Goal: Information Seeking & Learning: Learn about a topic

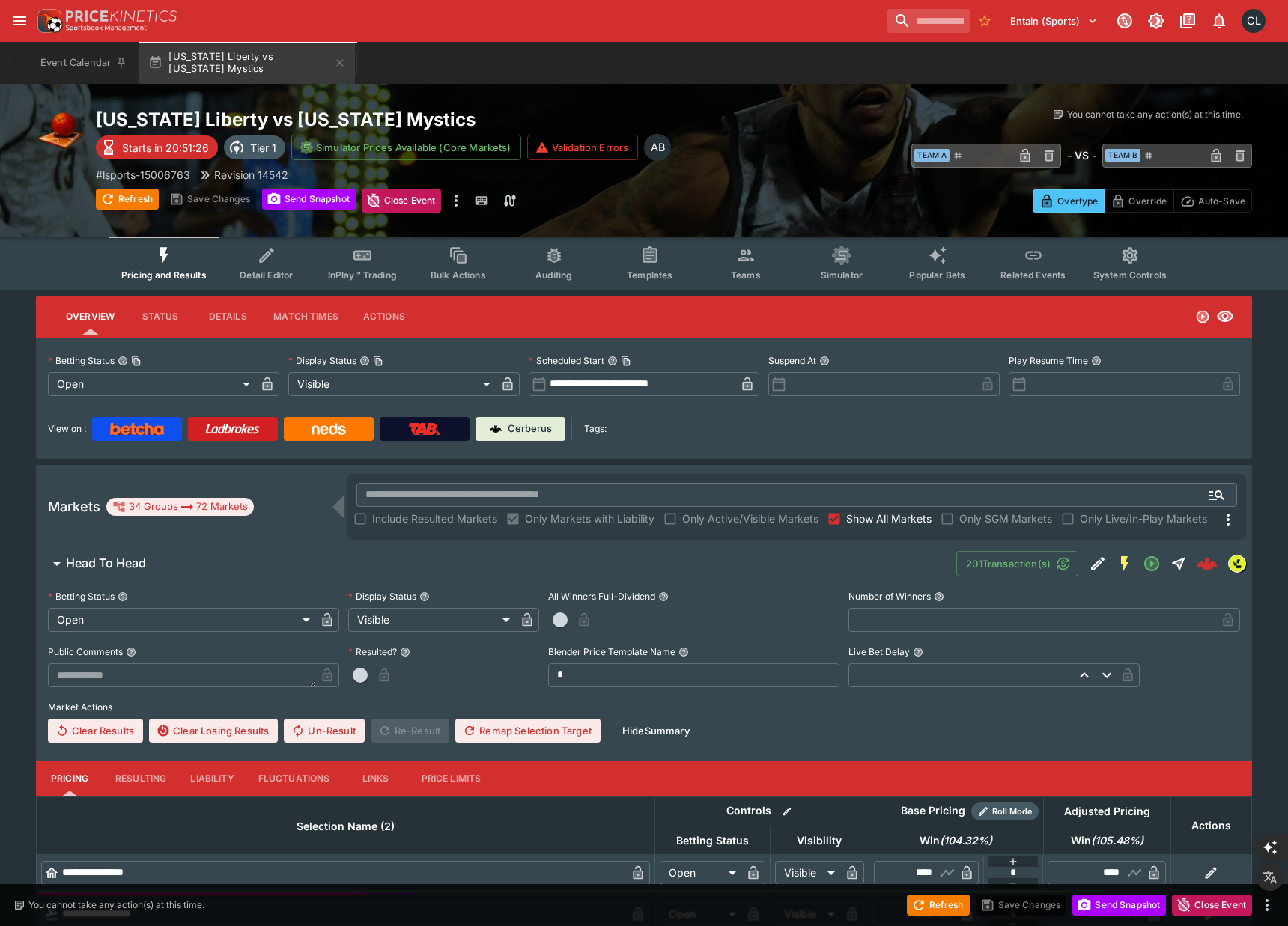
click at [746, 274] on span "Teams" at bounding box center [745, 275] width 30 height 11
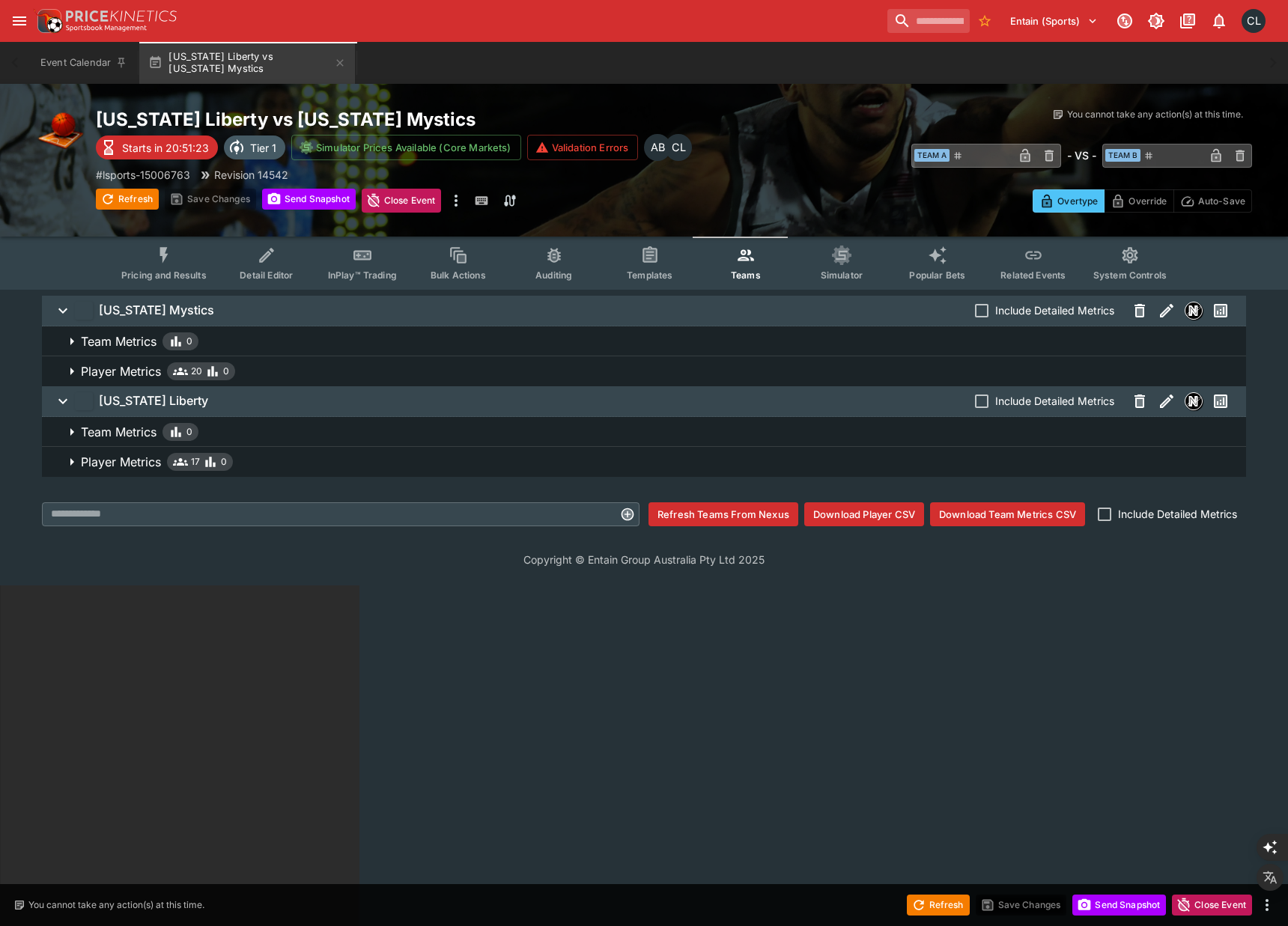
click at [747, 368] on span "Player Metrics 20 0" at bounding box center [657, 371] width 1153 height 18
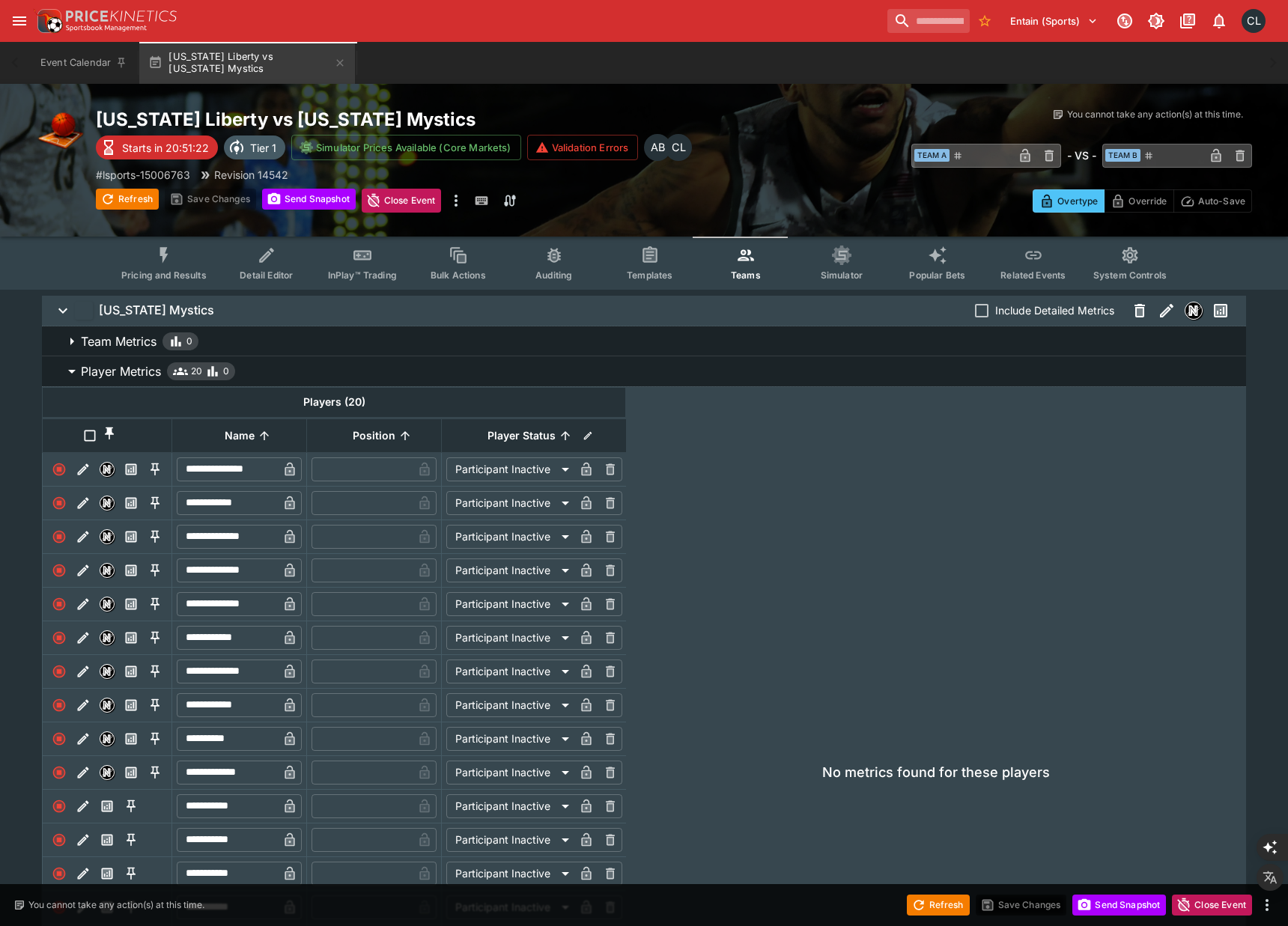
click at [1048, 315] on span "Include Detailed Metrics" at bounding box center [1054, 309] width 119 height 15
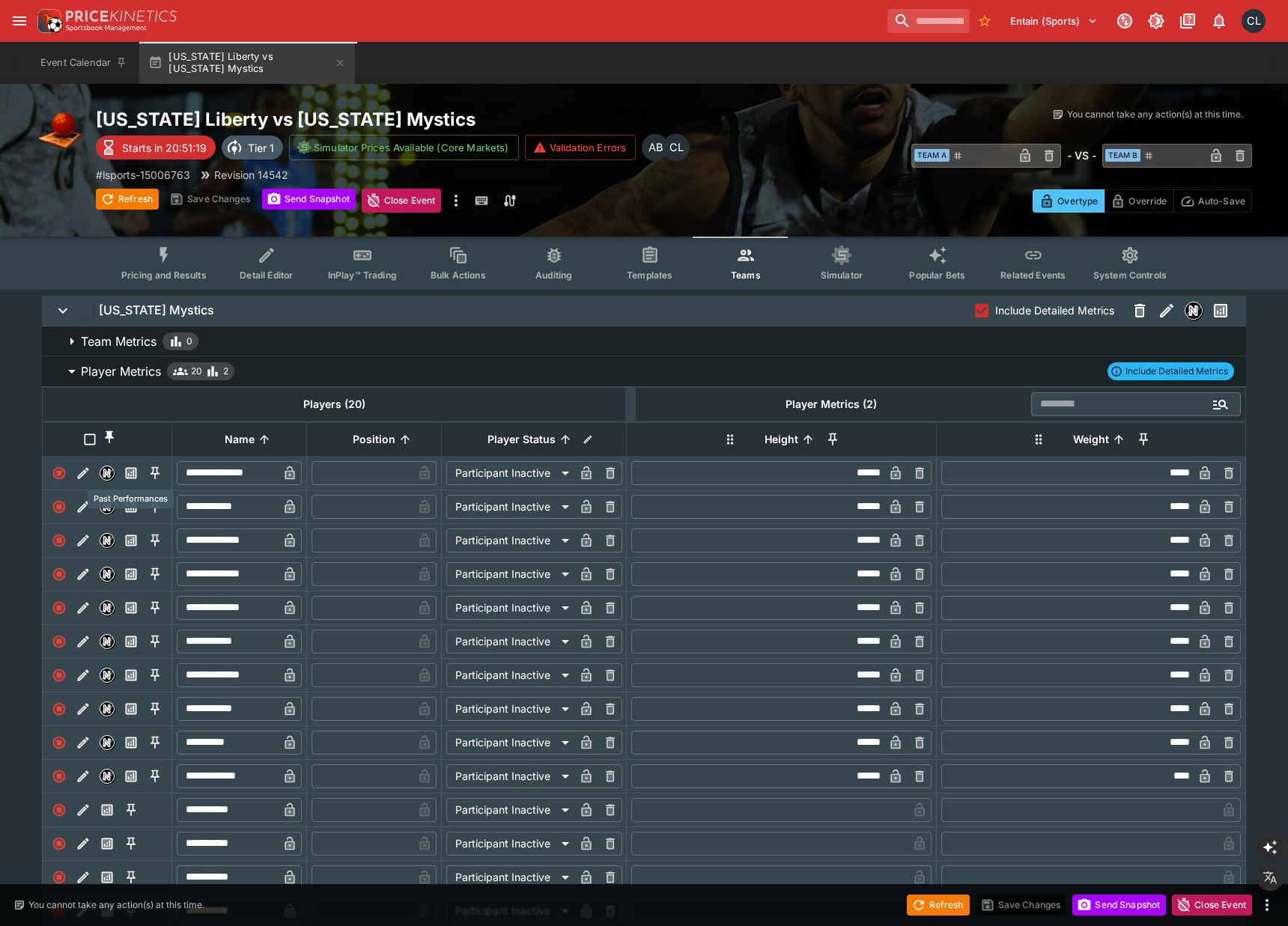
click at [132, 473] on icon "Past Performances" at bounding box center [130, 473] width 6 height 6
click at [1216, 310] on icon "Past Performances" at bounding box center [1221, 311] width 11 height 11
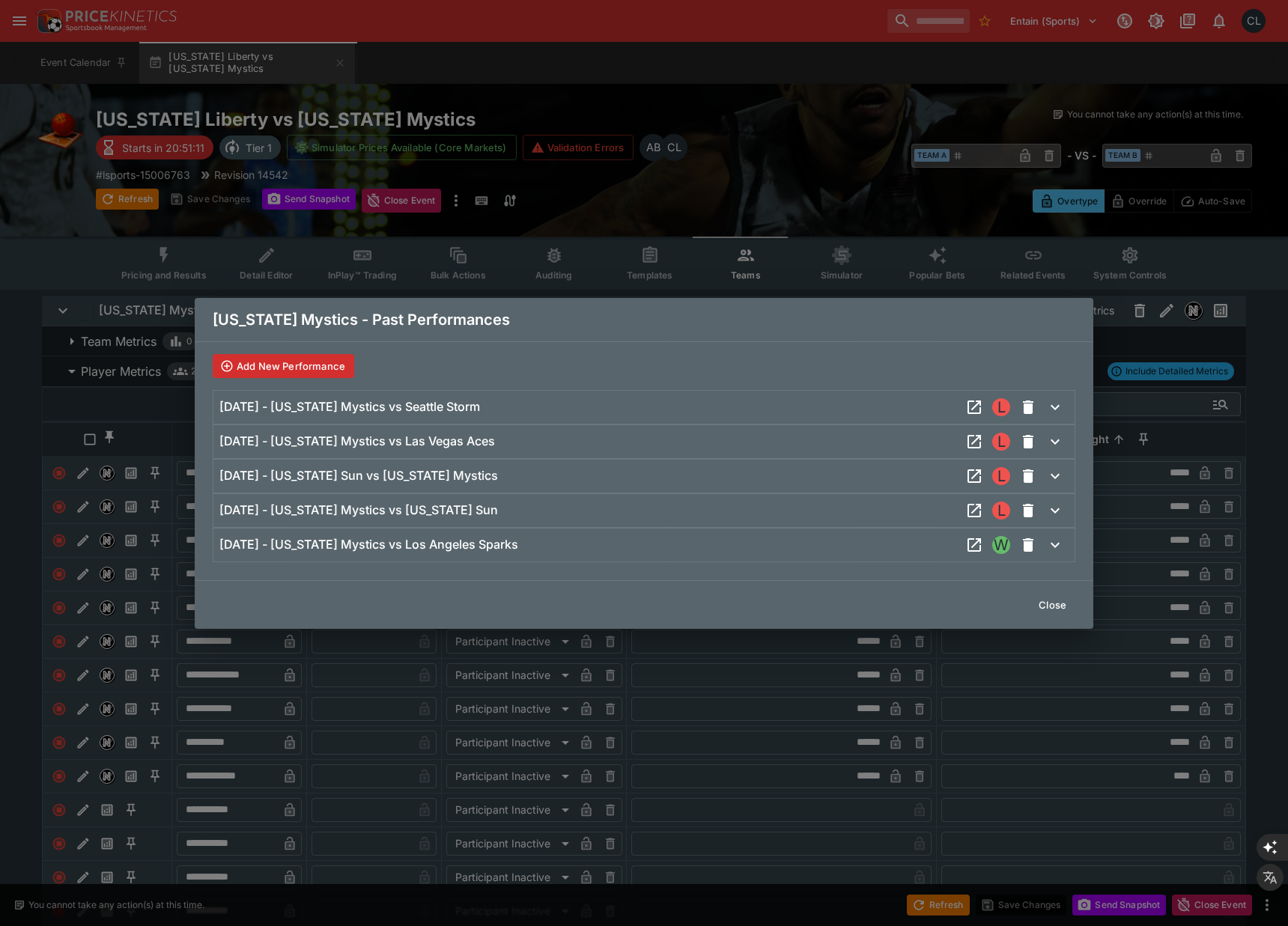
click at [480, 409] on h6 "[DATE] - [US_STATE] Mystics vs Seattle Storm" at bounding box center [350, 406] width 261 height 15
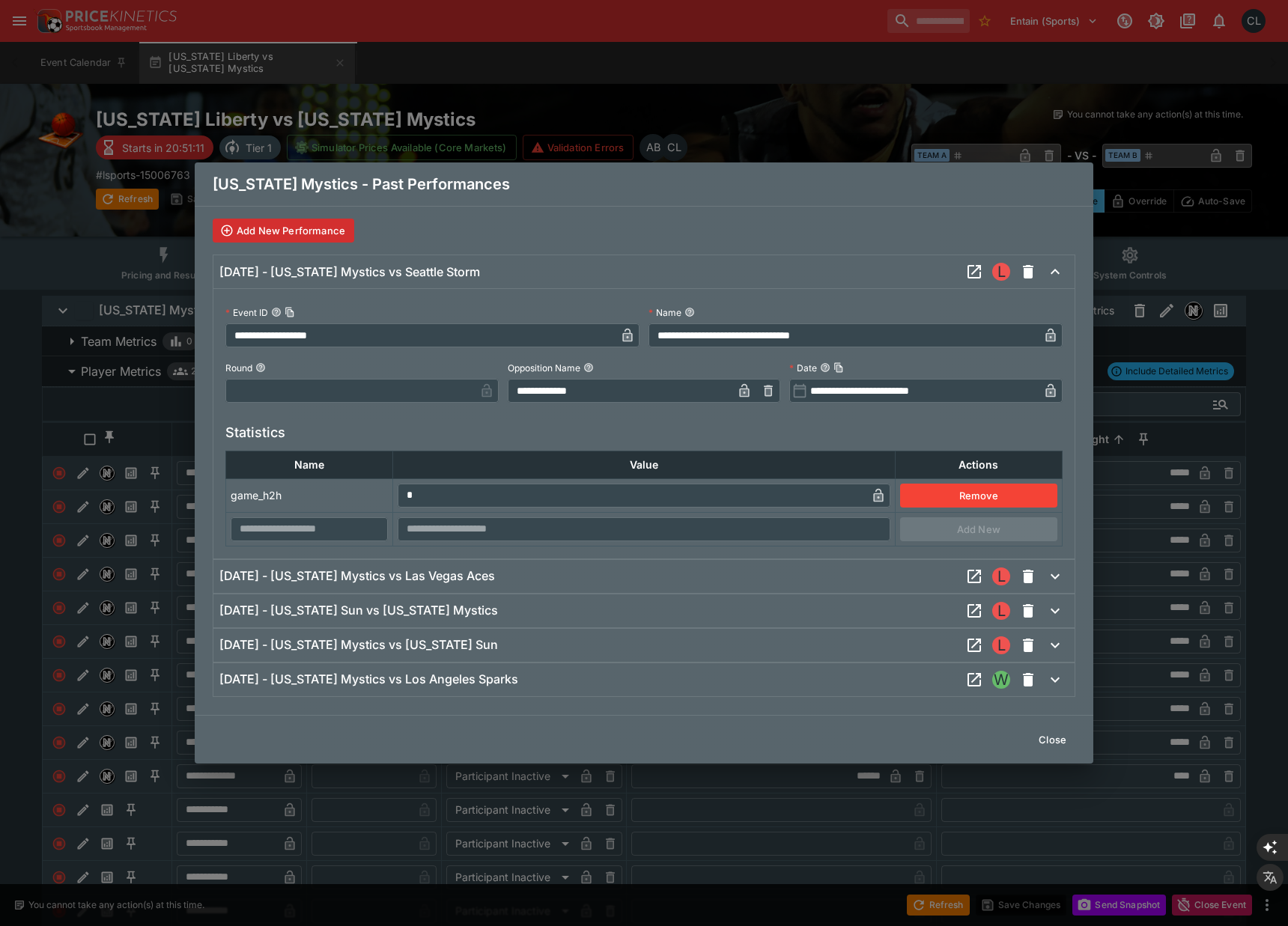
type input "**********"
click at [976, 272] on icon "open event: cmd + click without jump" at bounding box center [974, 272] width 18 height 18
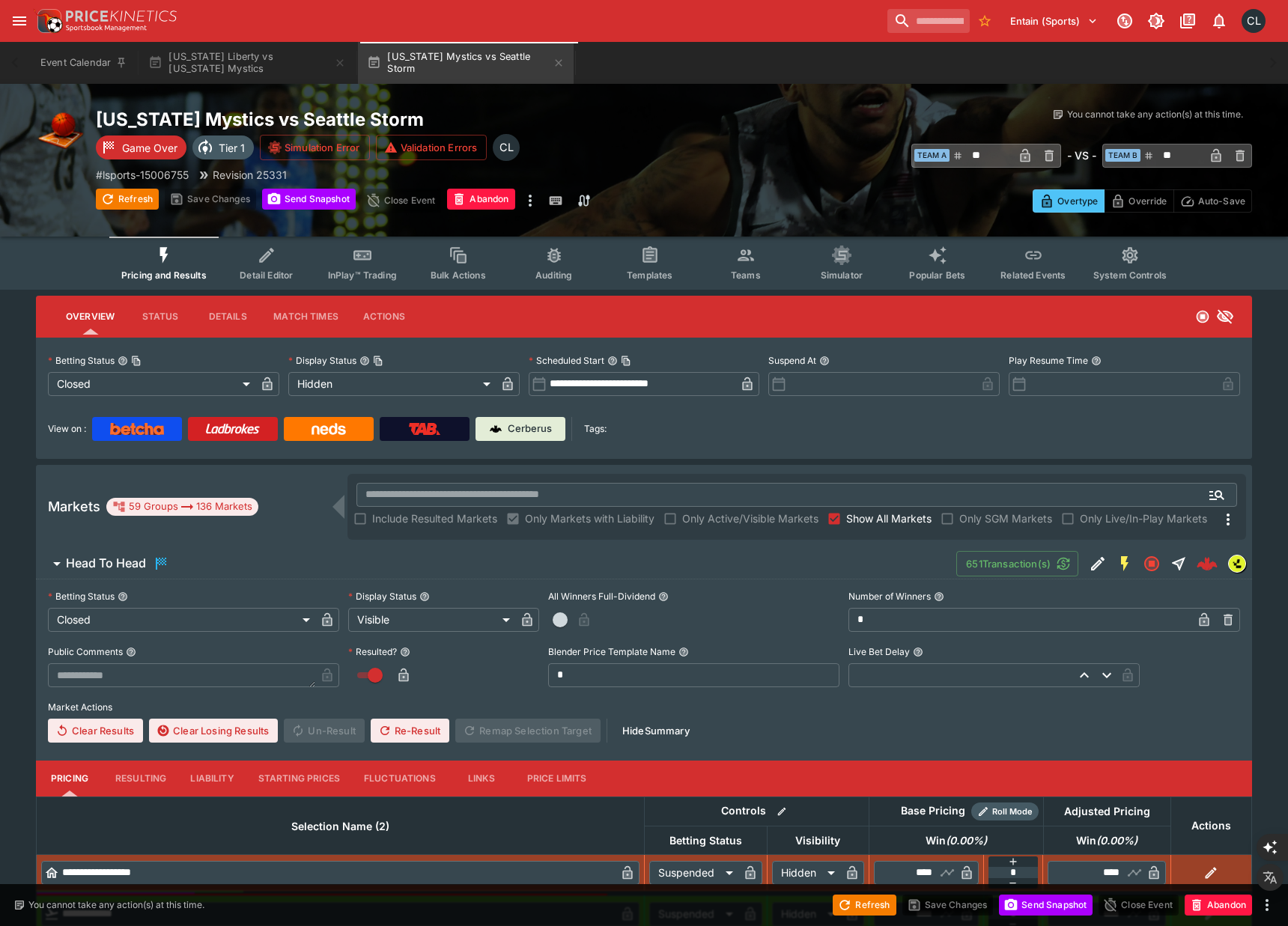
click at [756, 268] on button "Teams" at bounding box center [746, 263] width 96 height 53
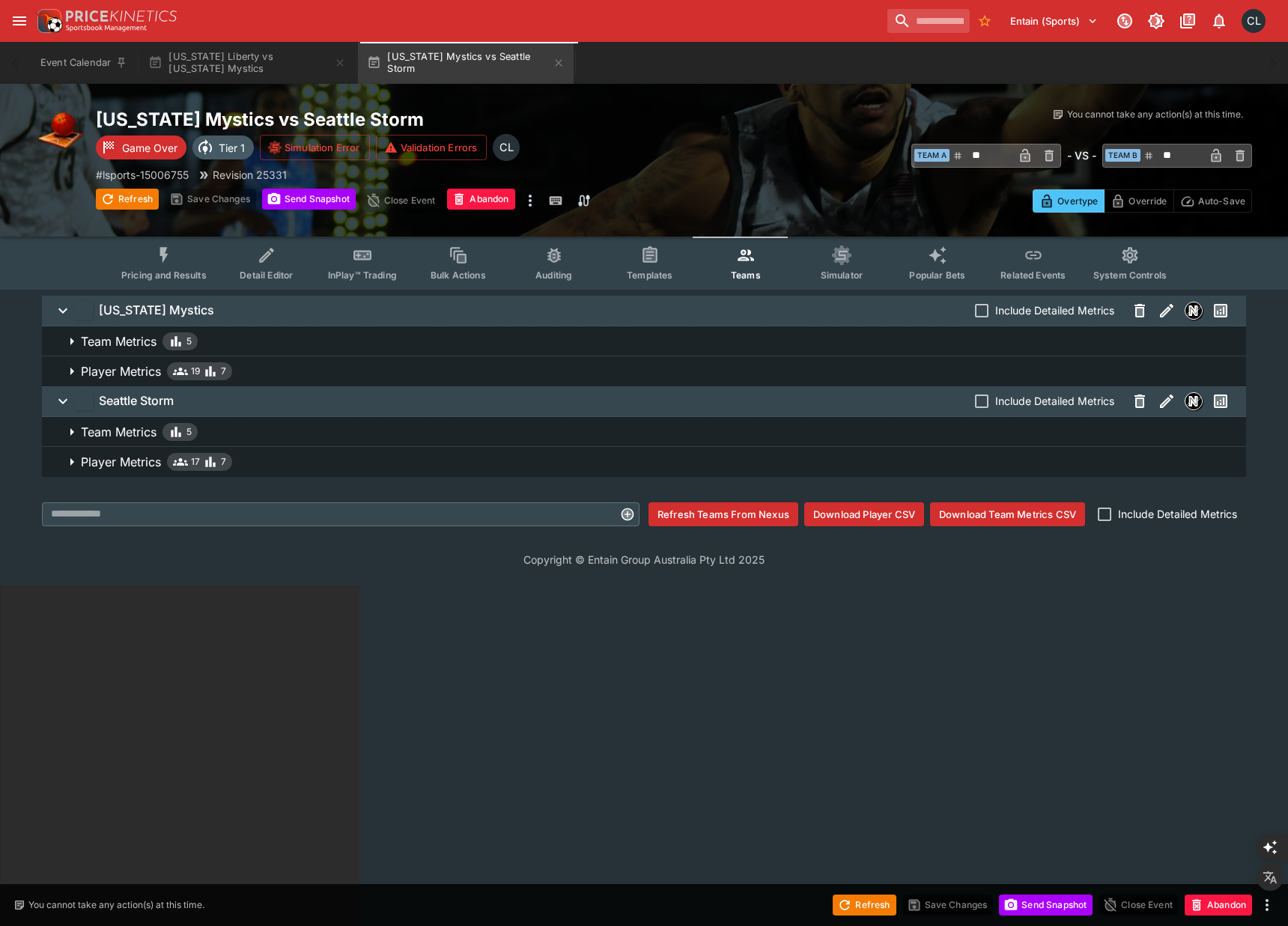
click at [655, 370] on span "Player Metrics 19 7" at bounding box center [657, 371] width 1153 height 18
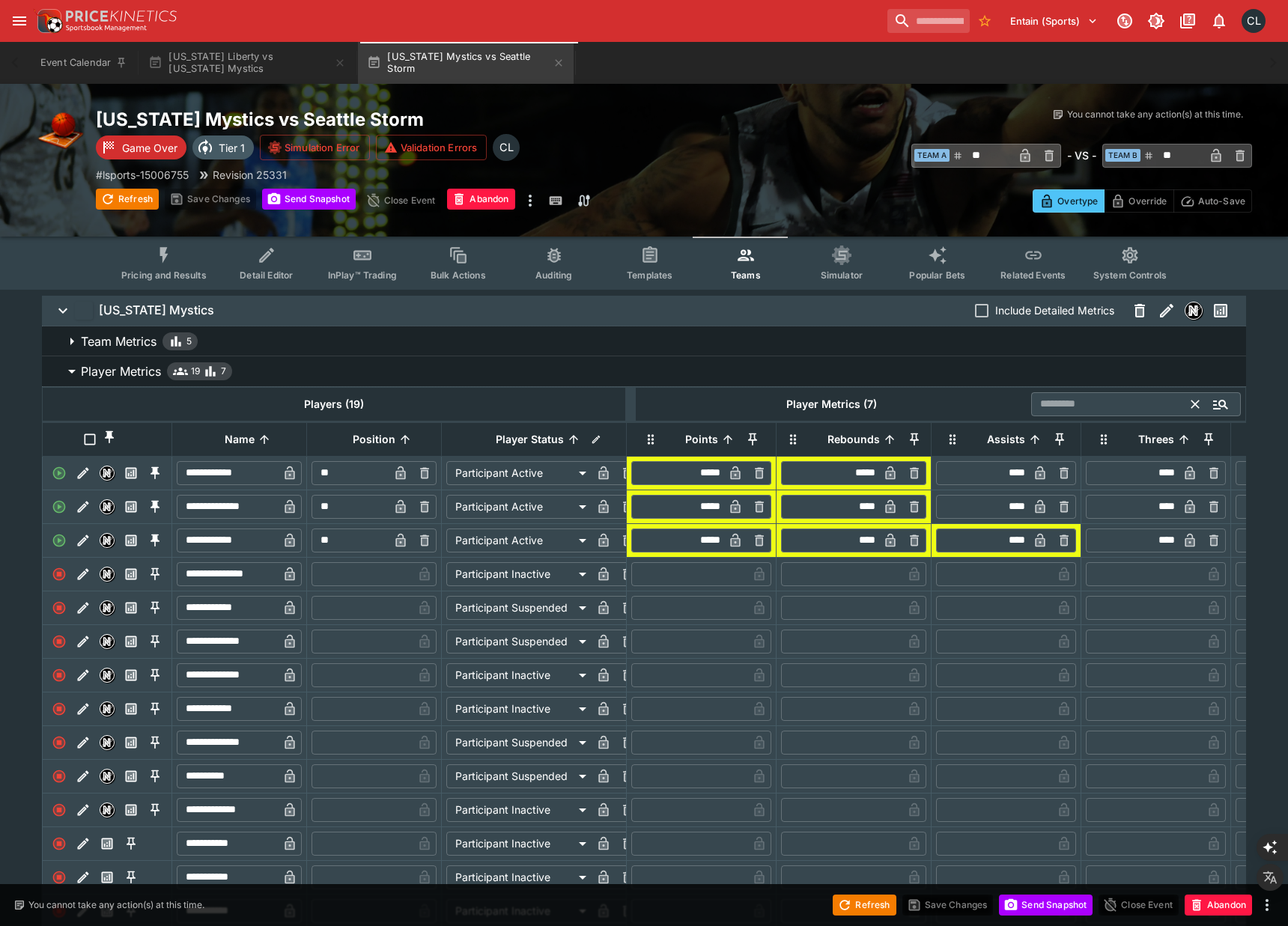
click at [1130, 414] on input "text" at bounding box center [1111, 404] width 161 height 24
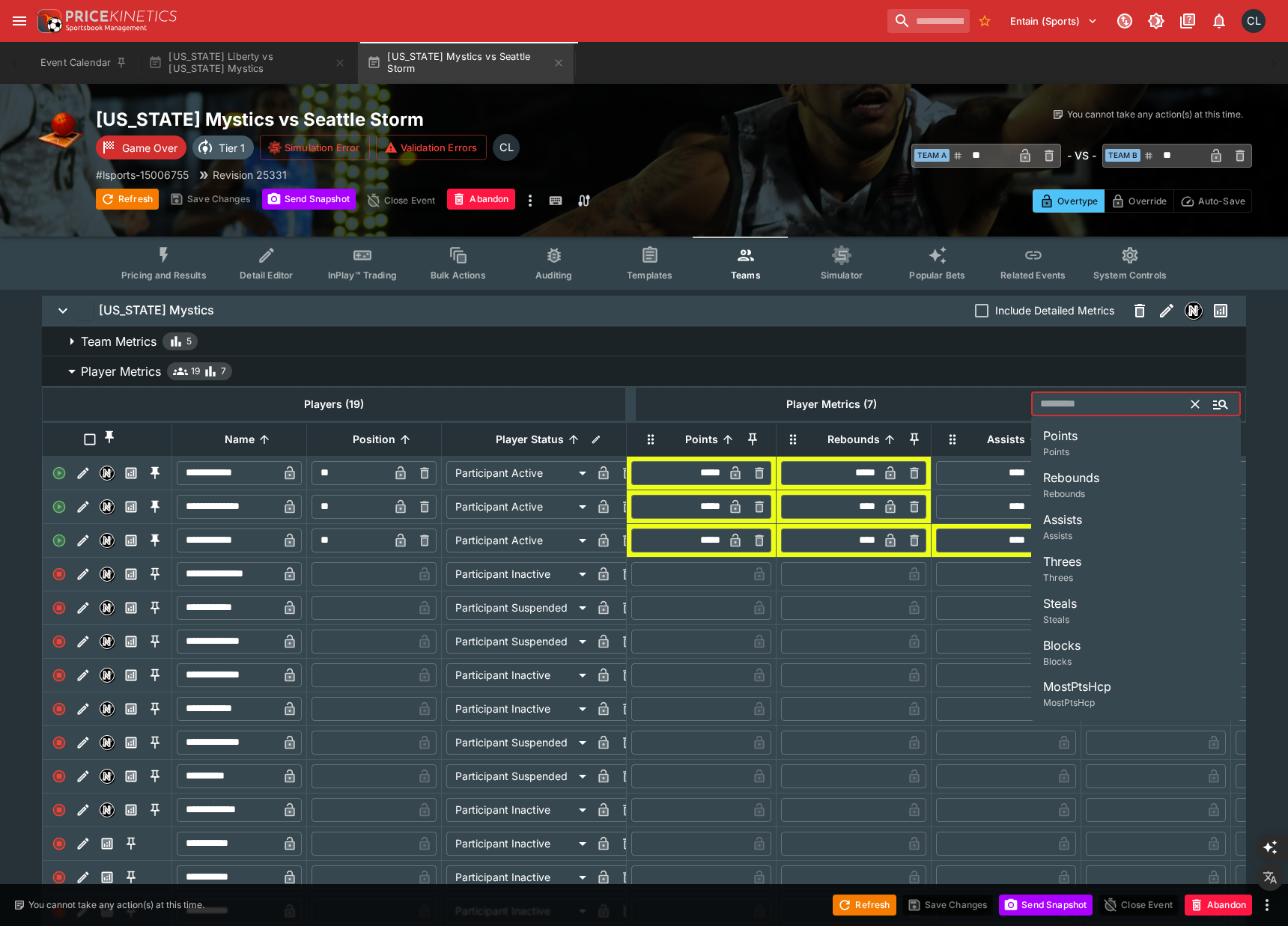
click at [1040, 307] on span "Include Detailed Metrics" at bounding box center [1054, 309] width 119 height 15
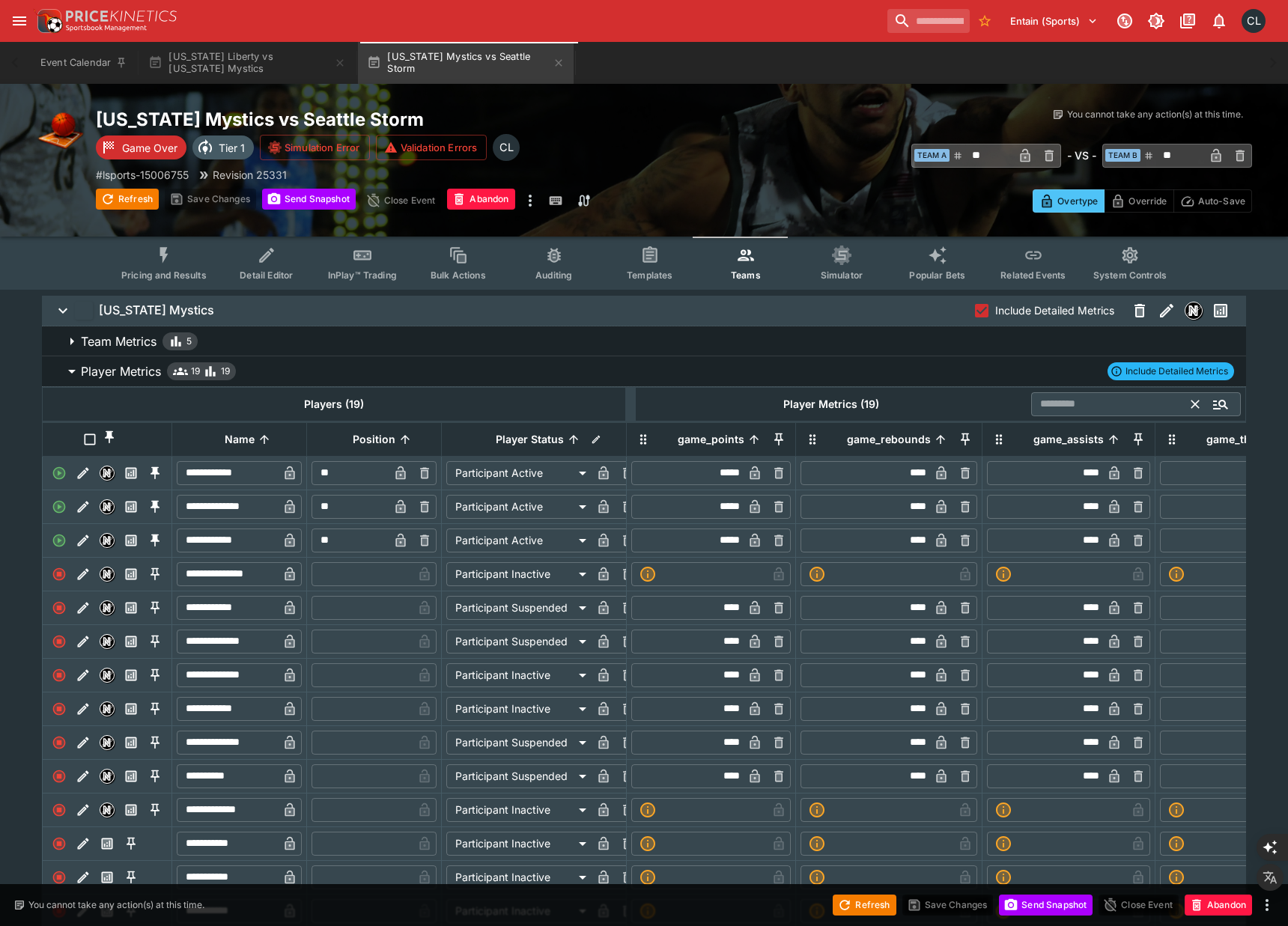
click at [1077, 399] on input "text" at bounding box center [1111, 404] width 161 height 24
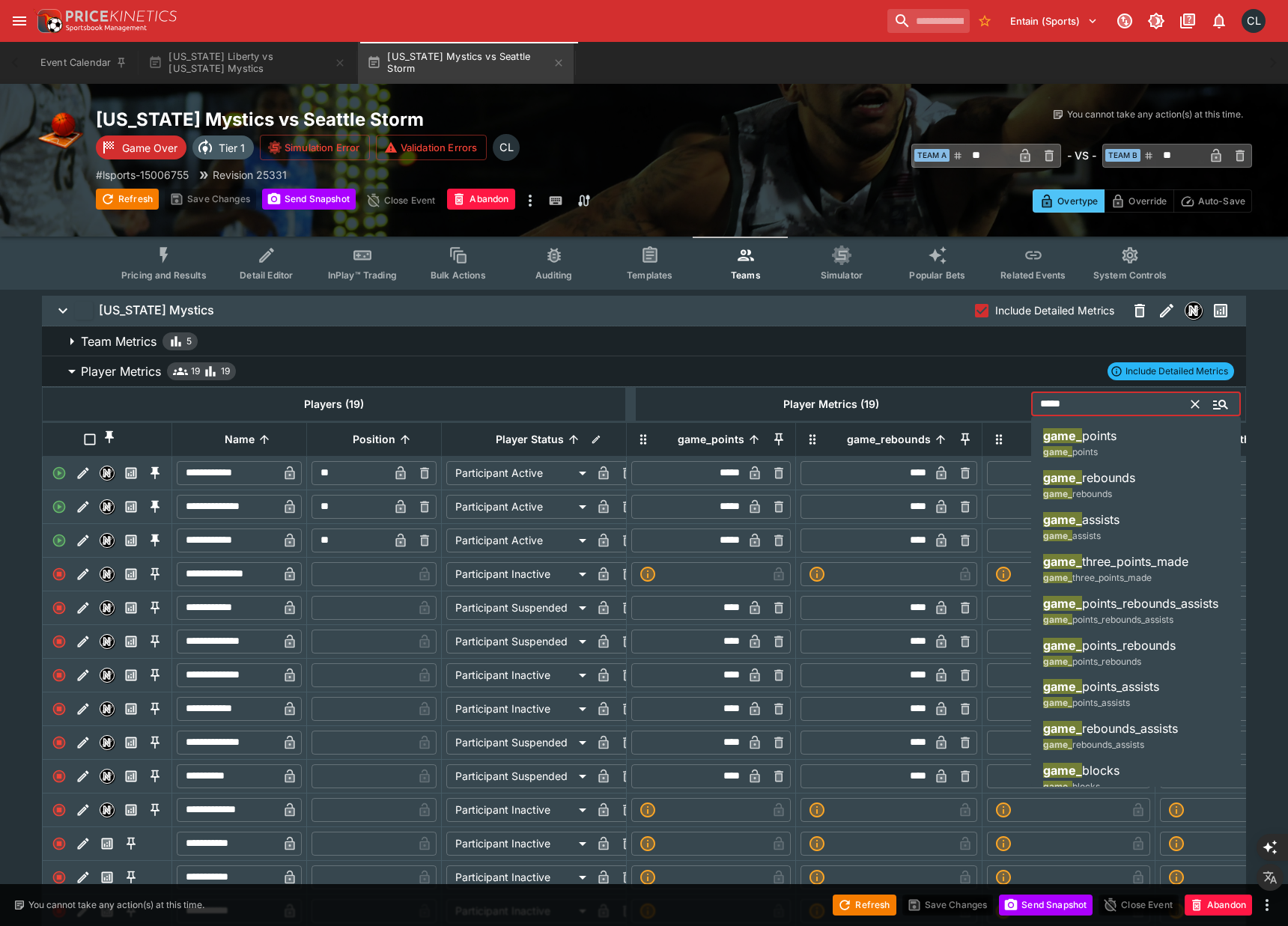
type input "*****"
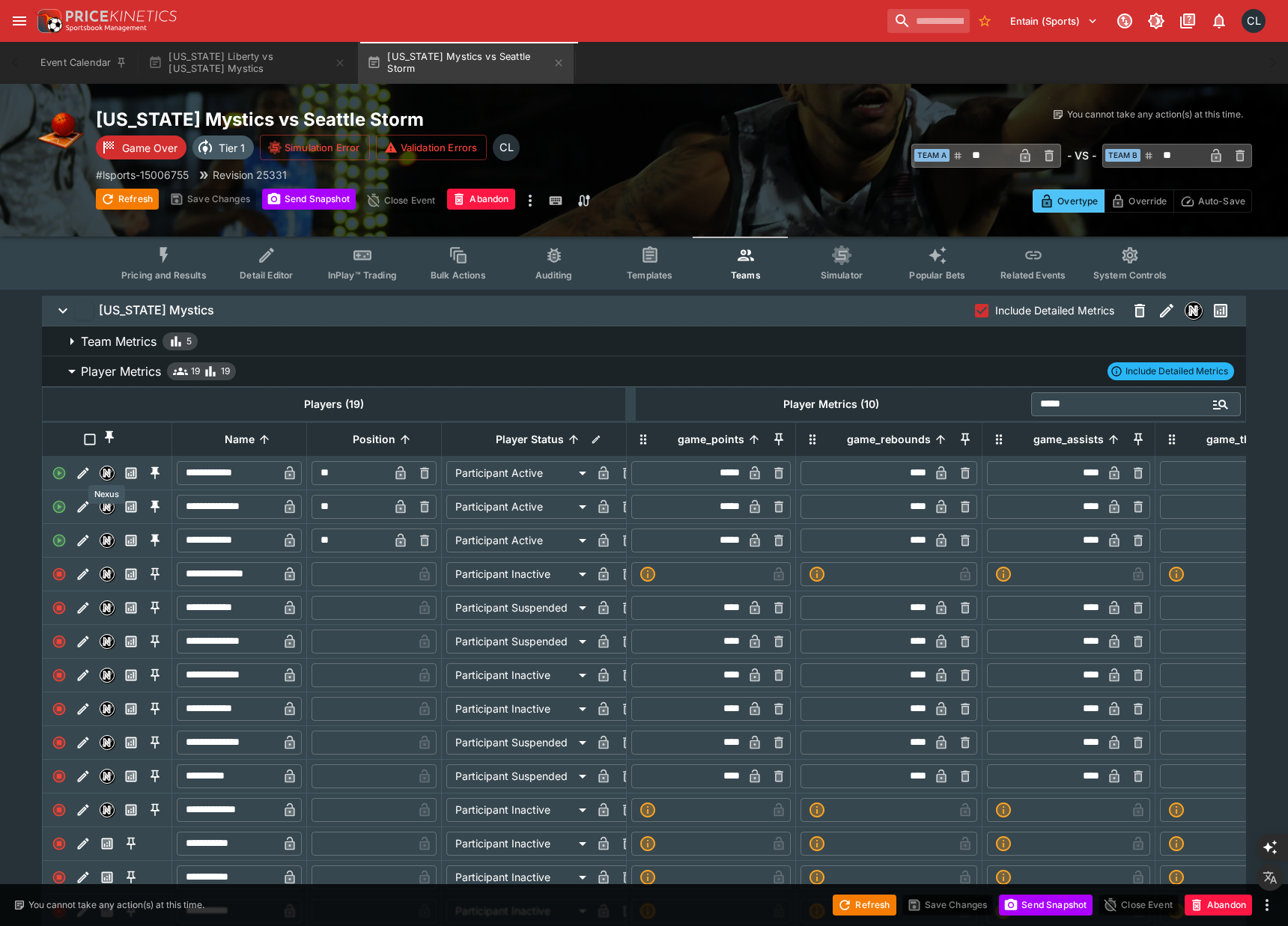
click at [104, 471] on img "Nexus" at bounding box center [107, 473] width 13 height 13
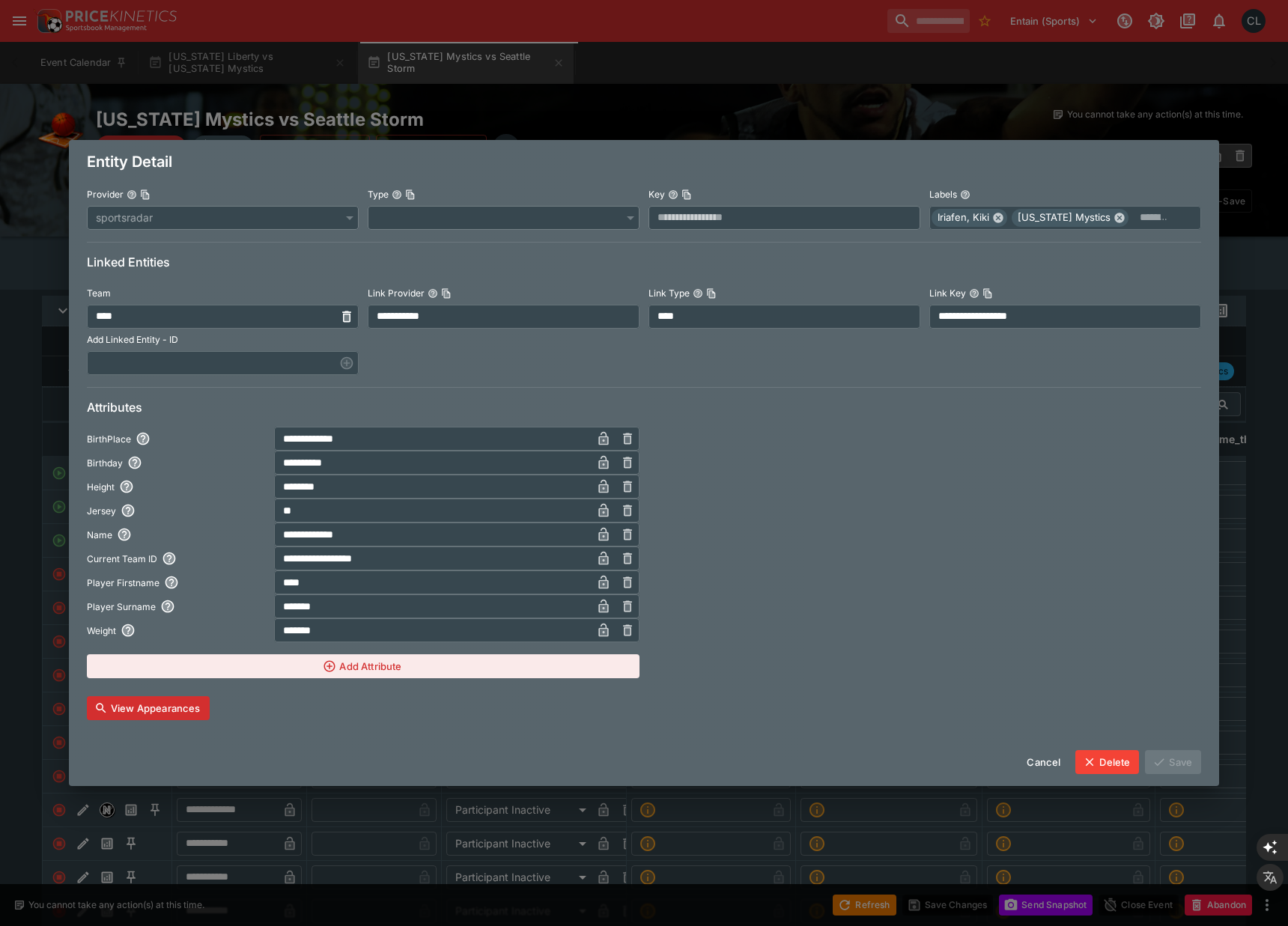
click at [146, 707] on button "View Appearances" at bounding box center [148, 708] width 123 height 24
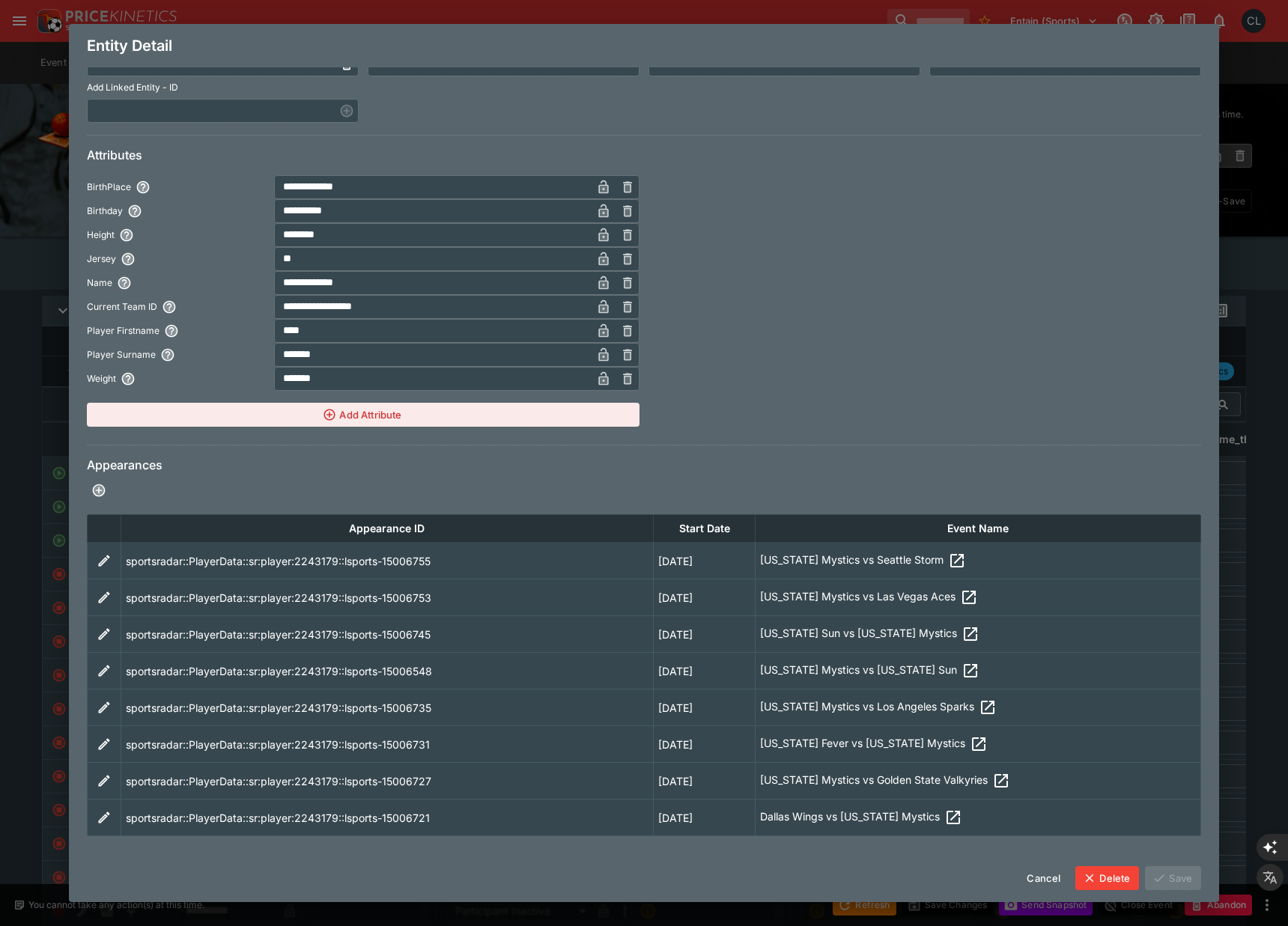
scroll to position [154, 0]
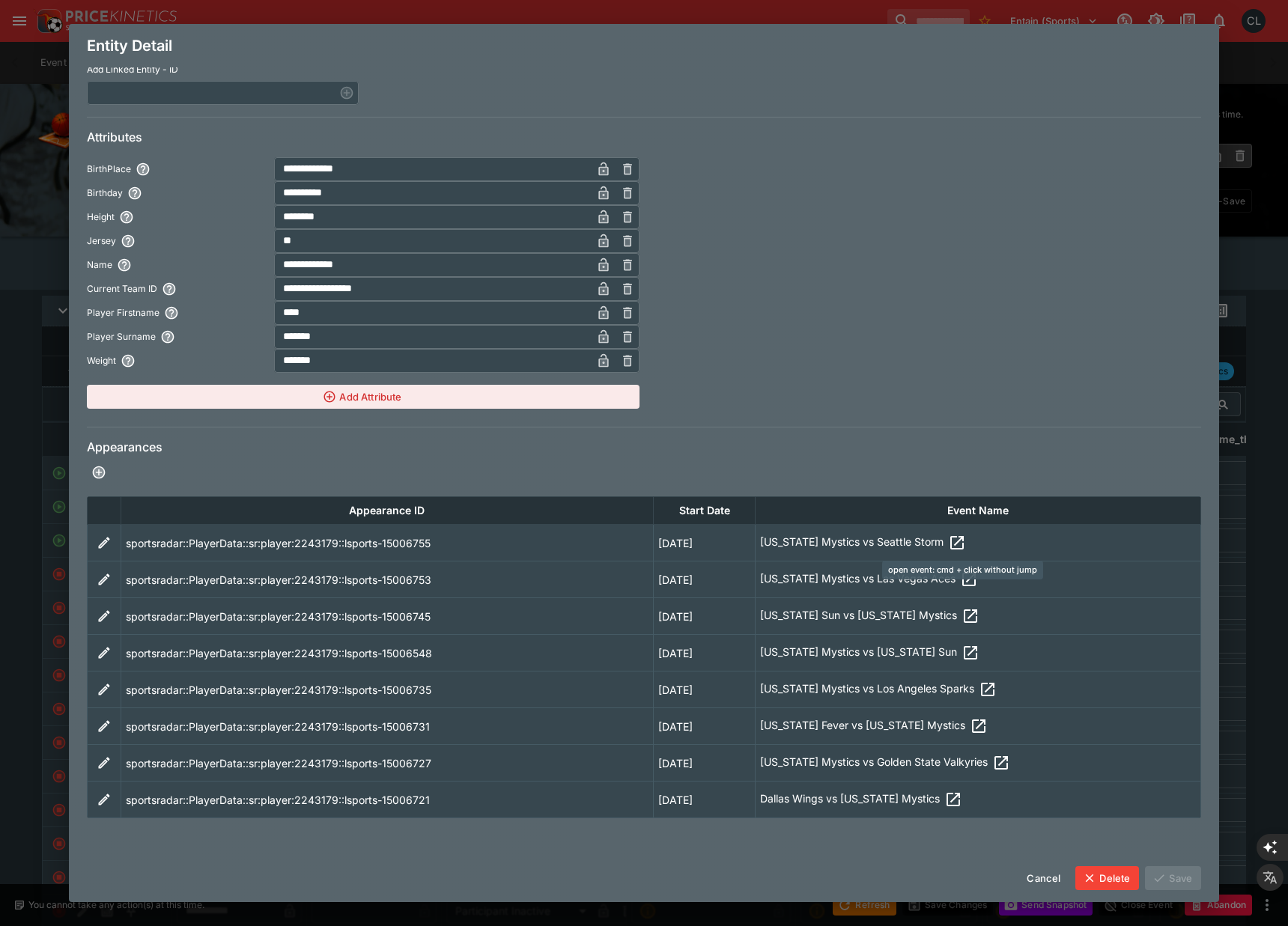
click at [965, 547] on icon "open event: cmd + click without jump" at bounding box center [957, 542] width 18 height 18
click at [24, 297] on div "**********" at bounding box center [644, 463] width 1288 height 926
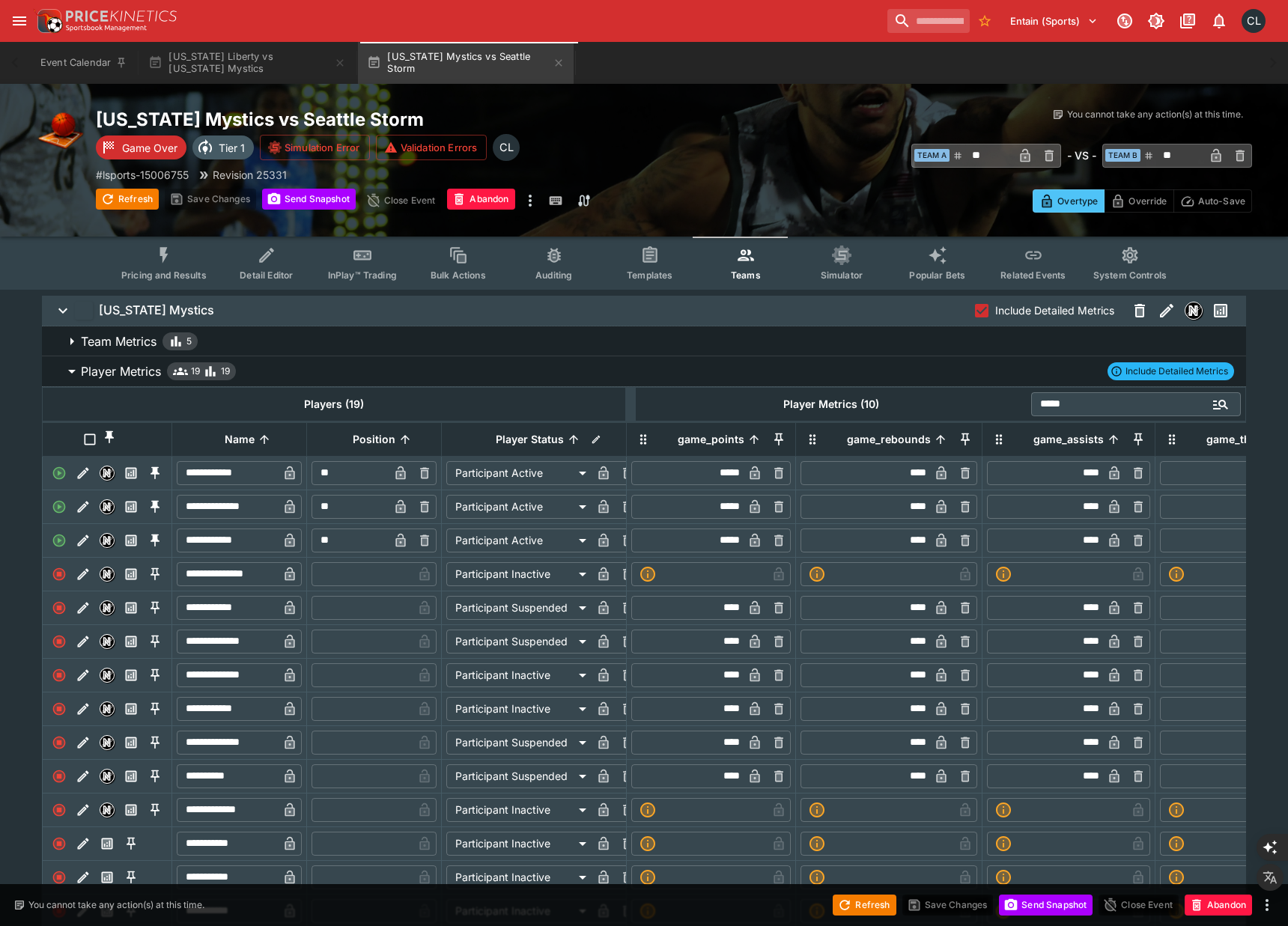
click at [190, 263] on button "Pricing and Results" at bounding box center [165, 263] width 110 height 53
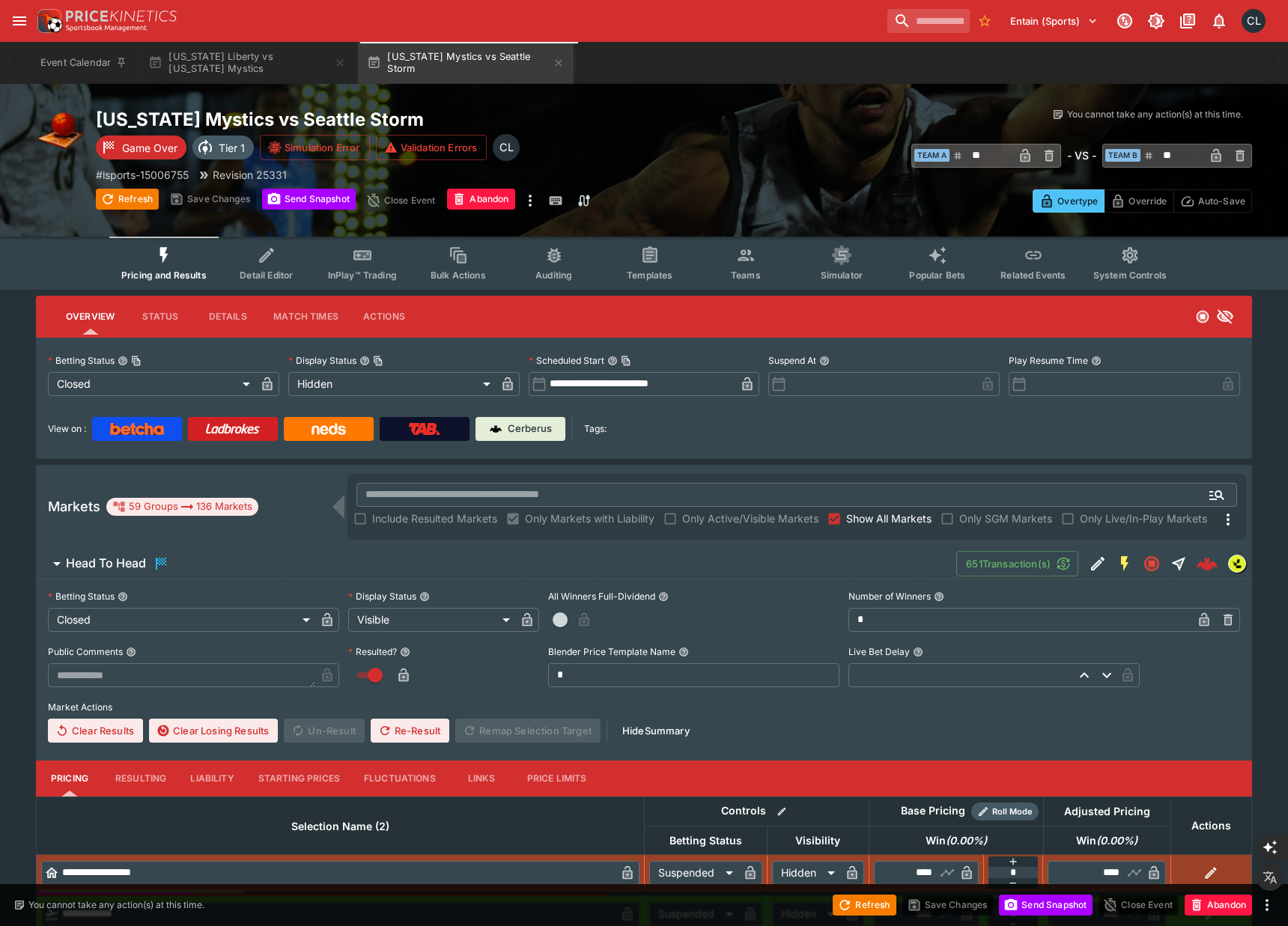
click at [734, 433] on div "View on : Cerberus Tags:" at bounding box center [643, 429] width 1192 height 24
click at [747, 273] on span "Teams" at bounding box center [745, 275] width 30 height 11
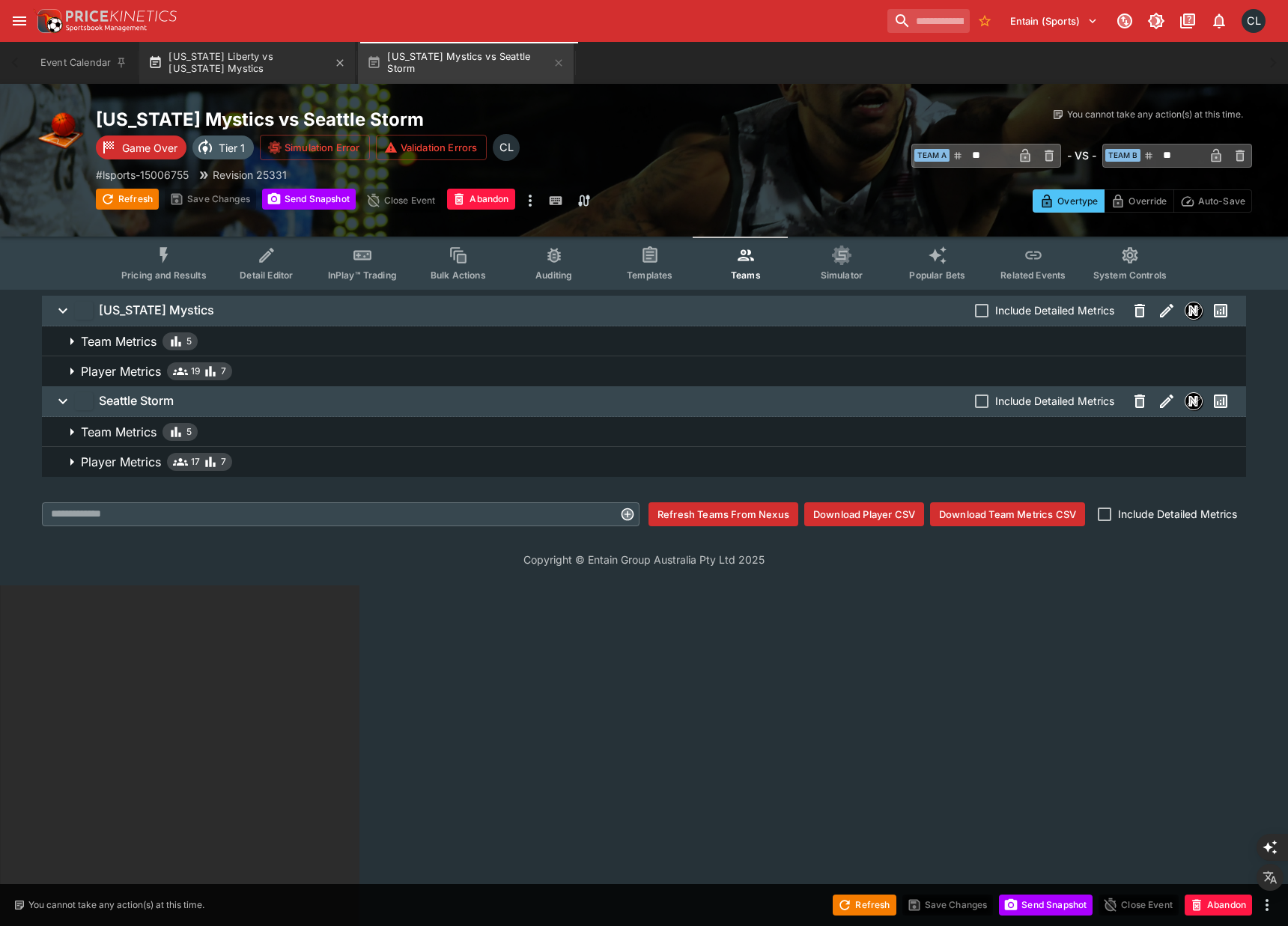
click at [282, 69] on button "[US_STATE] Liberty vs [US_STATE] Mystics" at bounding box center [247, 63] width 216 height 42
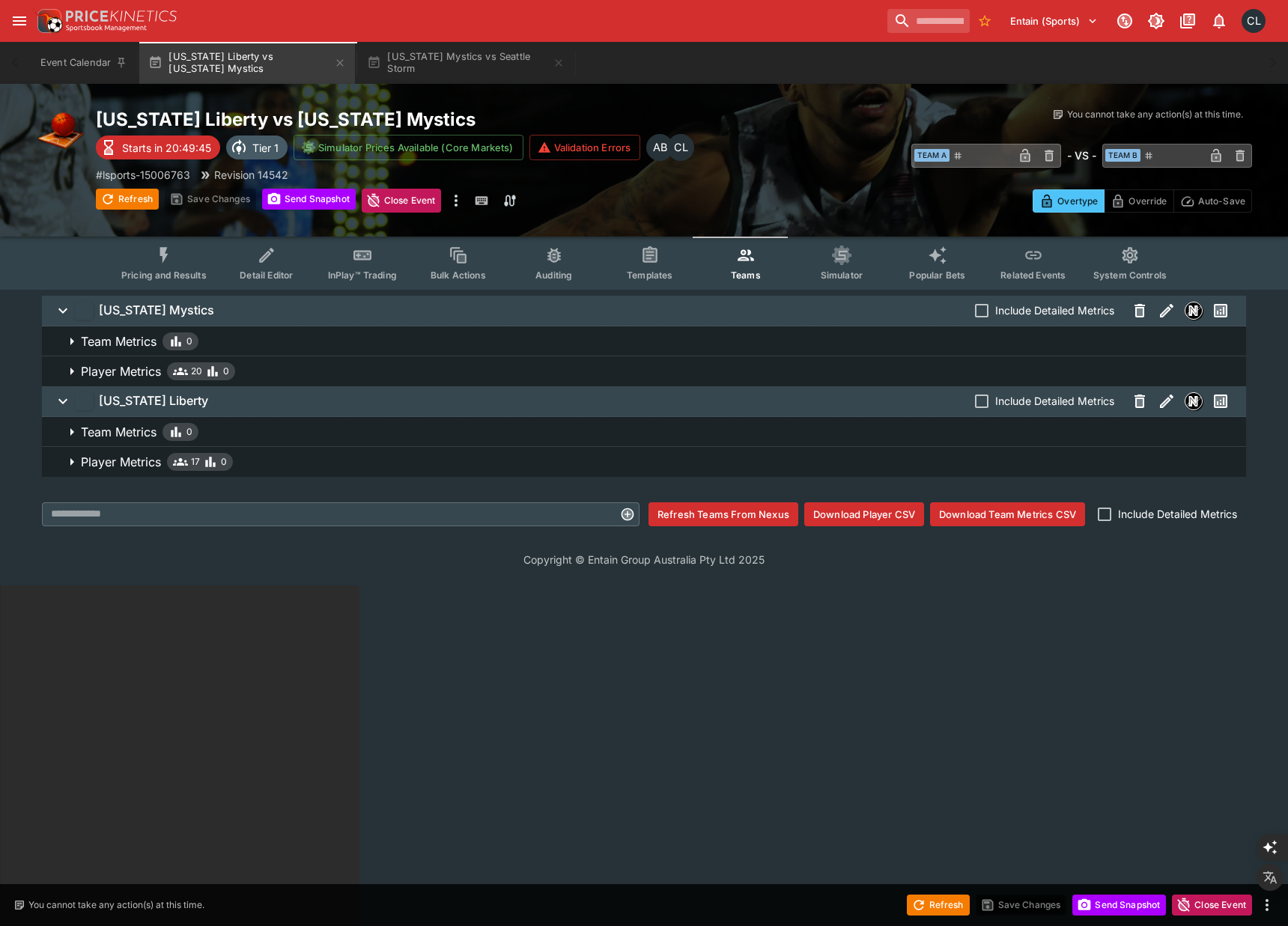
click at [257, 366] on span "Player Metrics 20 0" at bounding box center [657, 371] width 1153 height 18
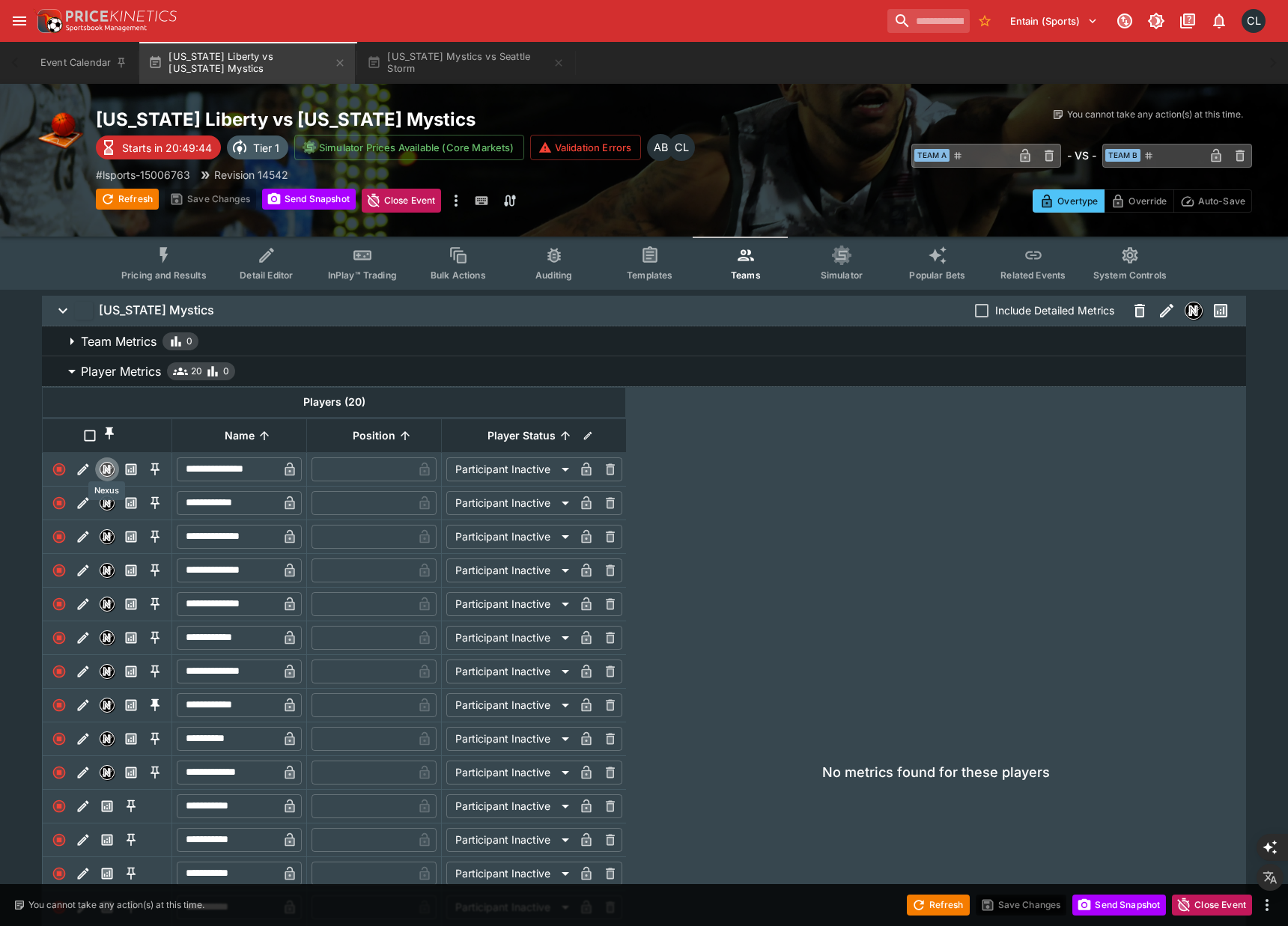
click at [108, 498] on div "Nexus" at bounding box center [106, 490] width 37 height 19
click at [104, 496] on img "Nexus" at bounding box center [107, 503] width 13 height 13
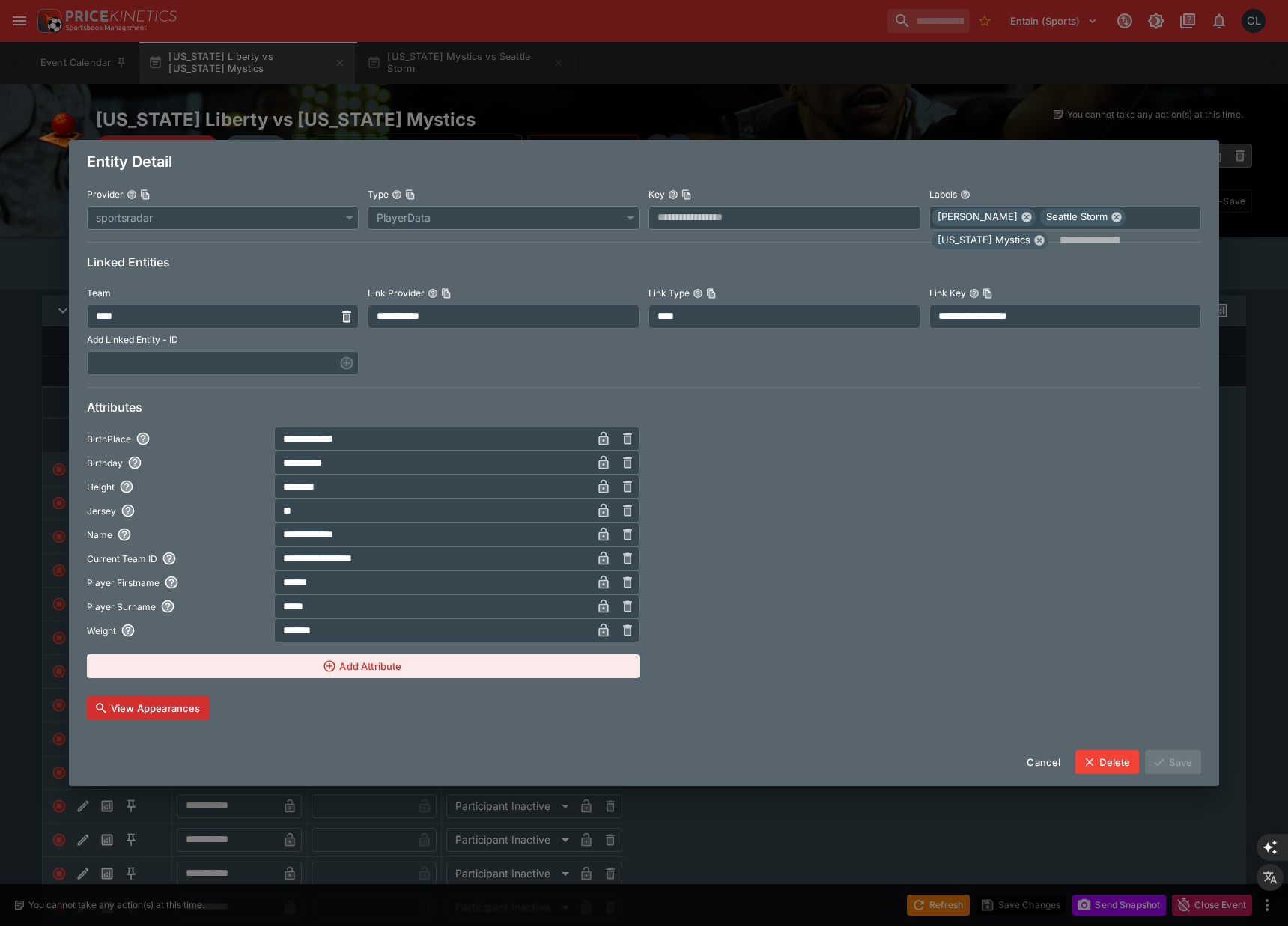
click at [154, 708] on button "View Appearances" at bounding box center [148, 708] width 123 height 24
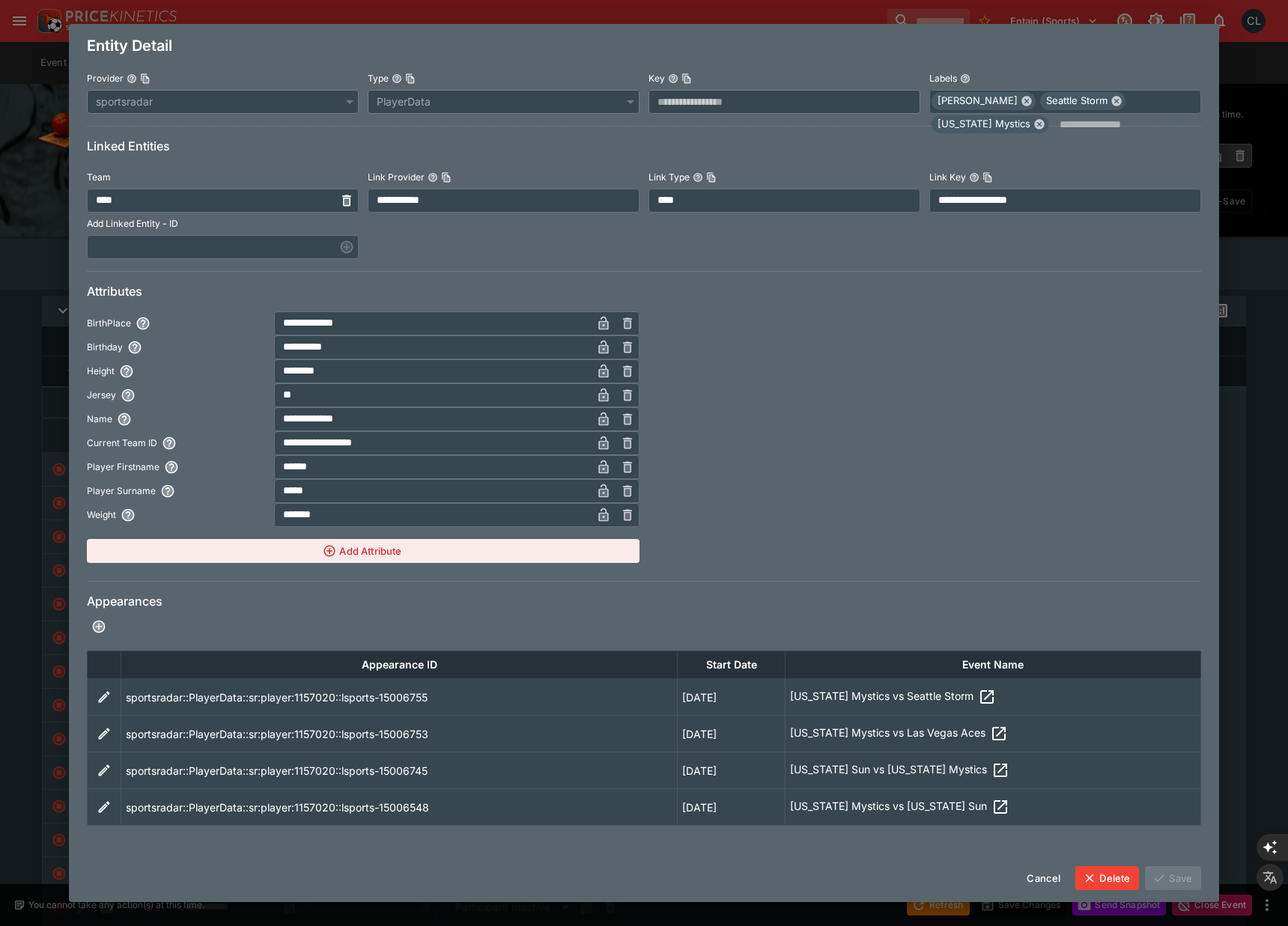
scroll to position [7, 0]
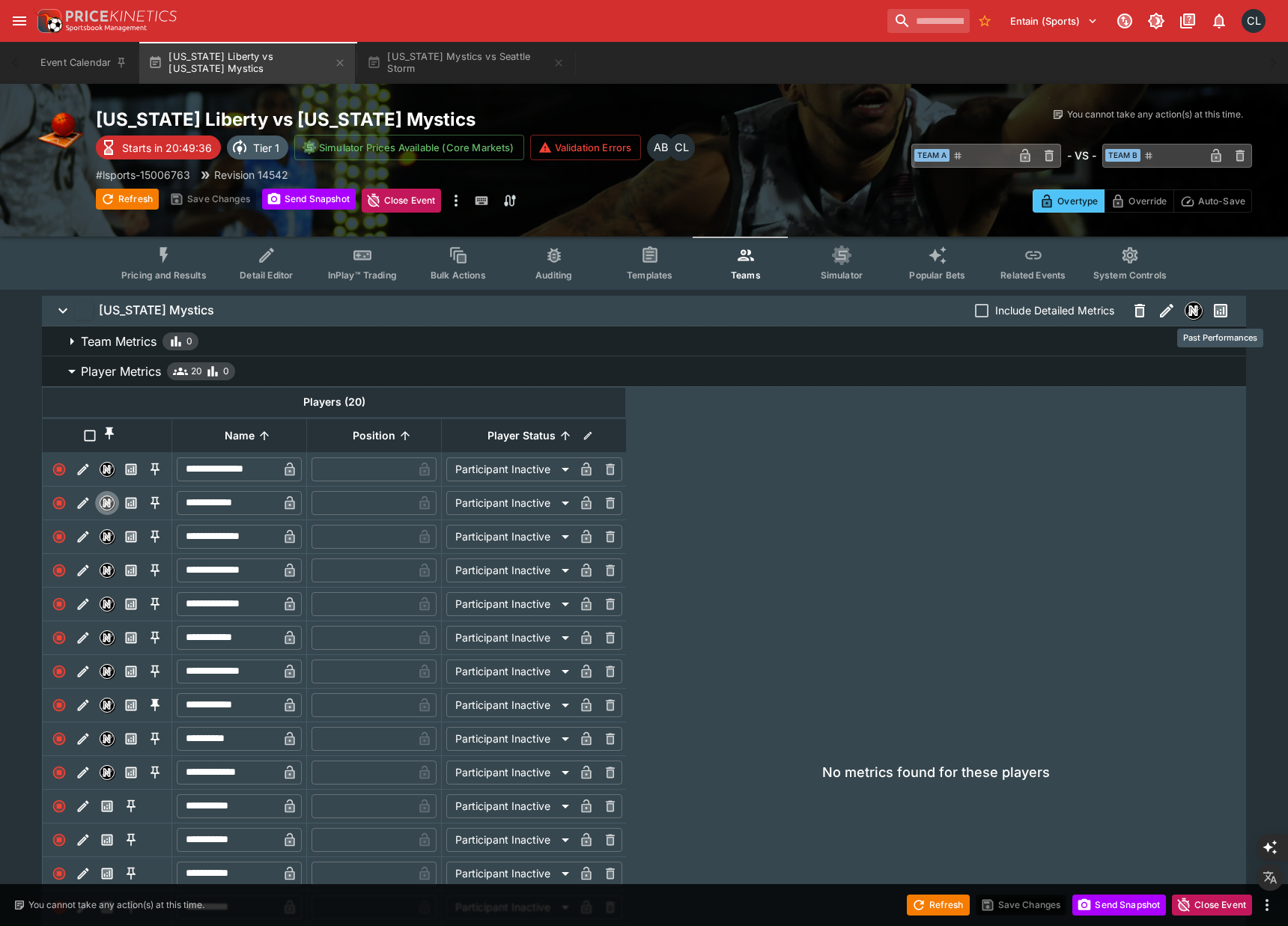
click at [1220, 312] on icon "Past Performances" at bounding box center [1221, 310] width 7 height 7
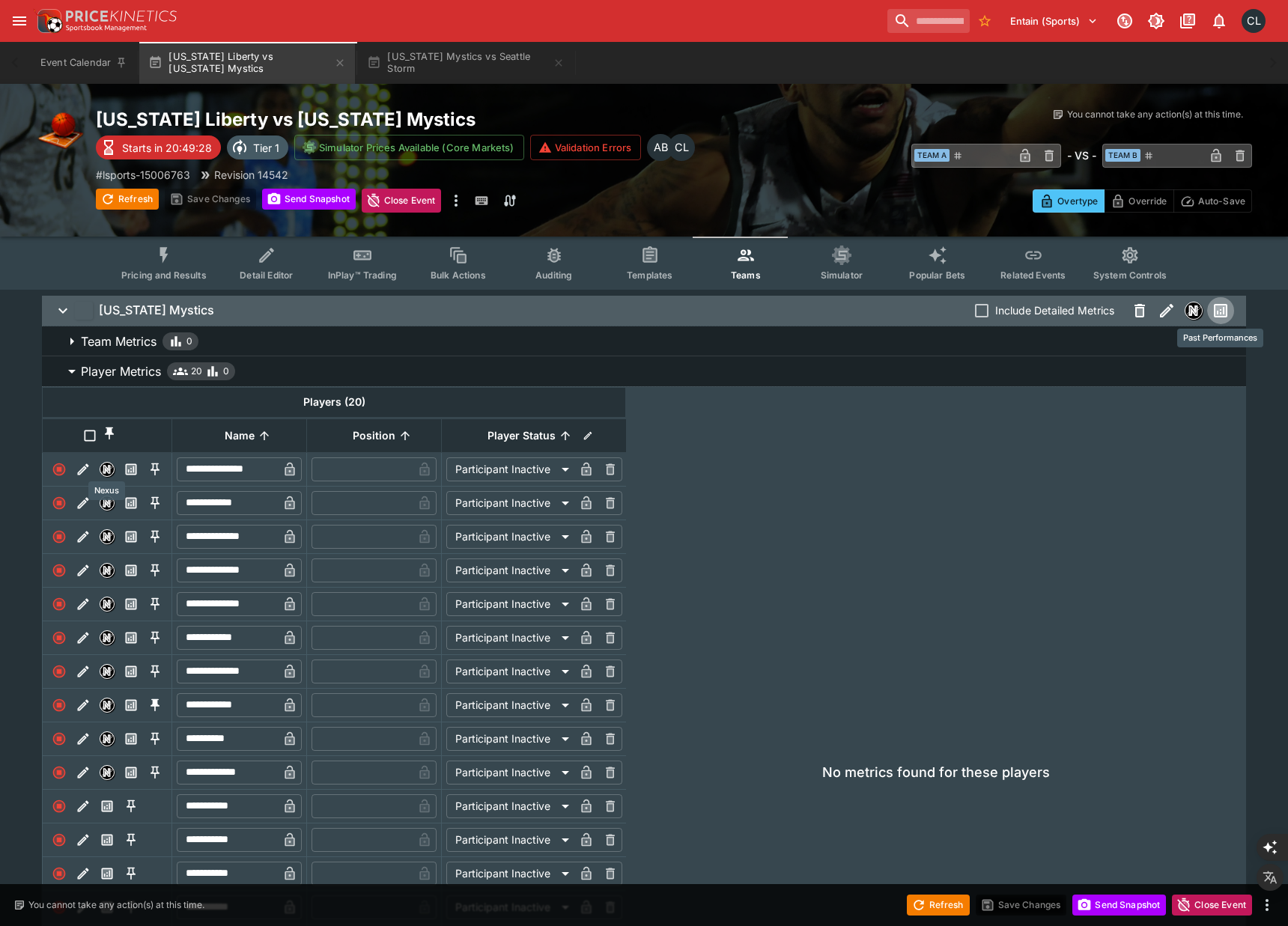
click at [110, 467] on img "Nexus" at bounding box center [107, 468] width 13 height 13
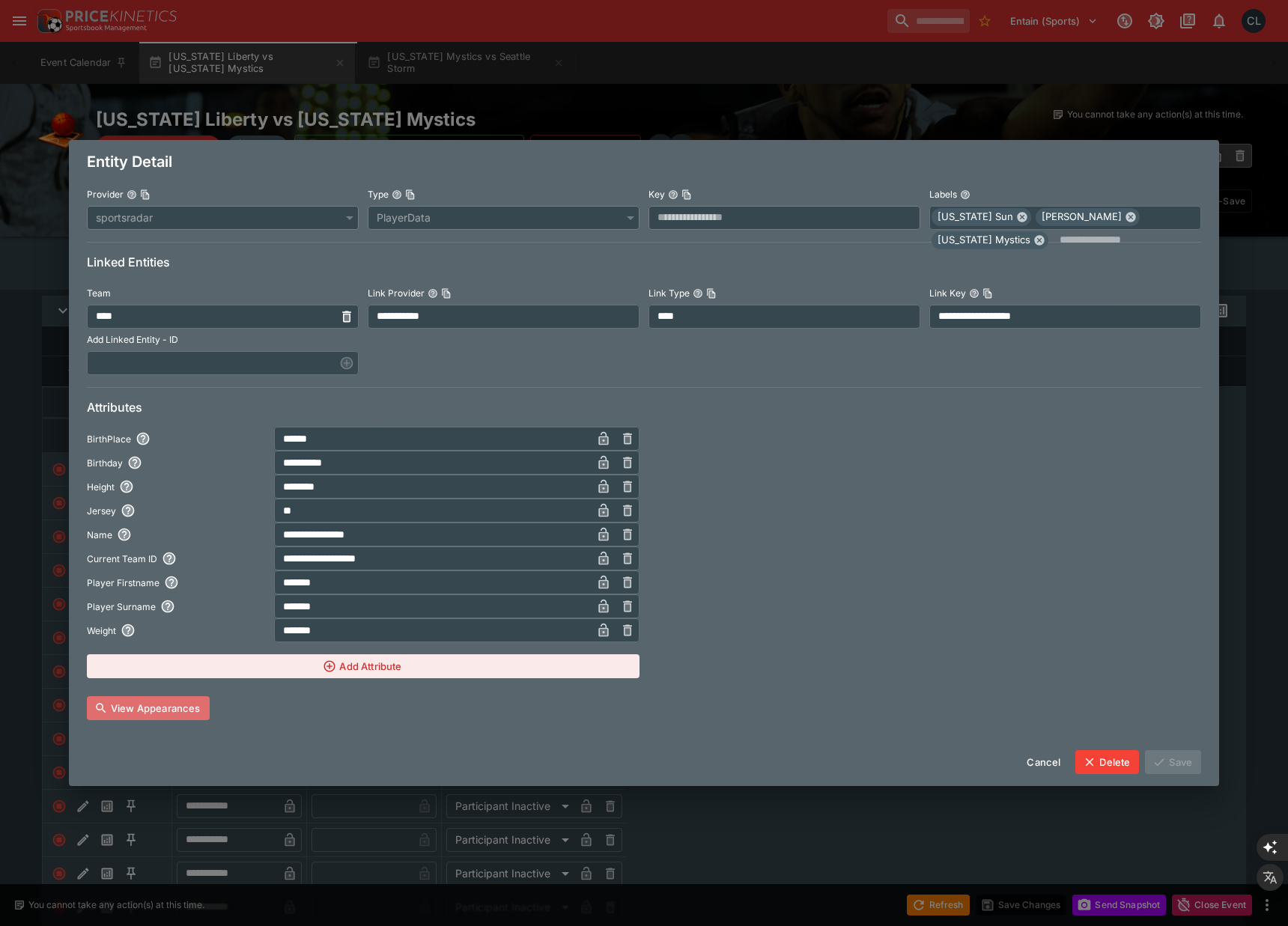
click at [149, 708] on button "View Appearances" at bounding box center [148, 708] width 123 height 24
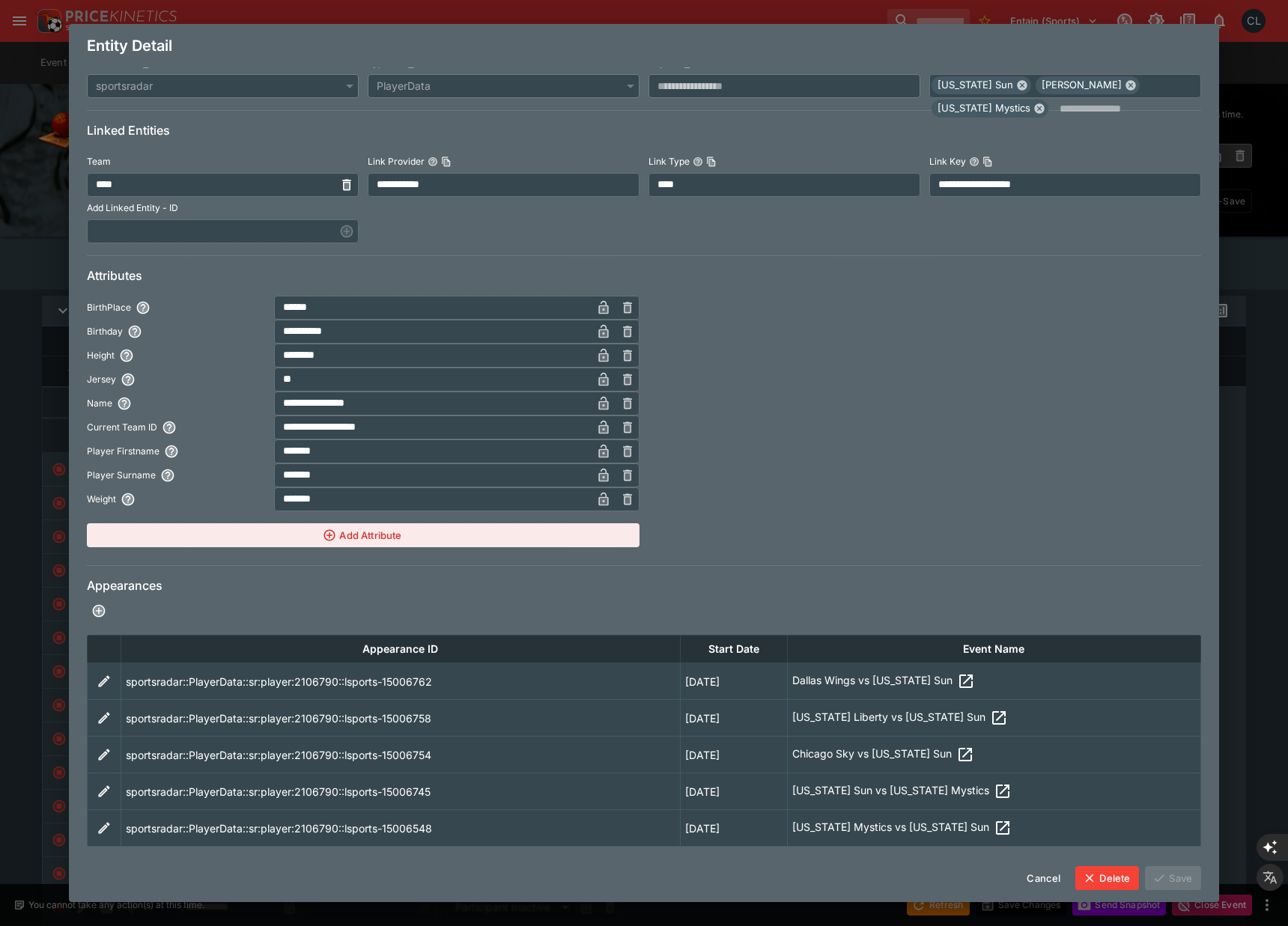
scroll to position [0, 0]
